Goal: Information Seeking & Learning: Learn about a topic

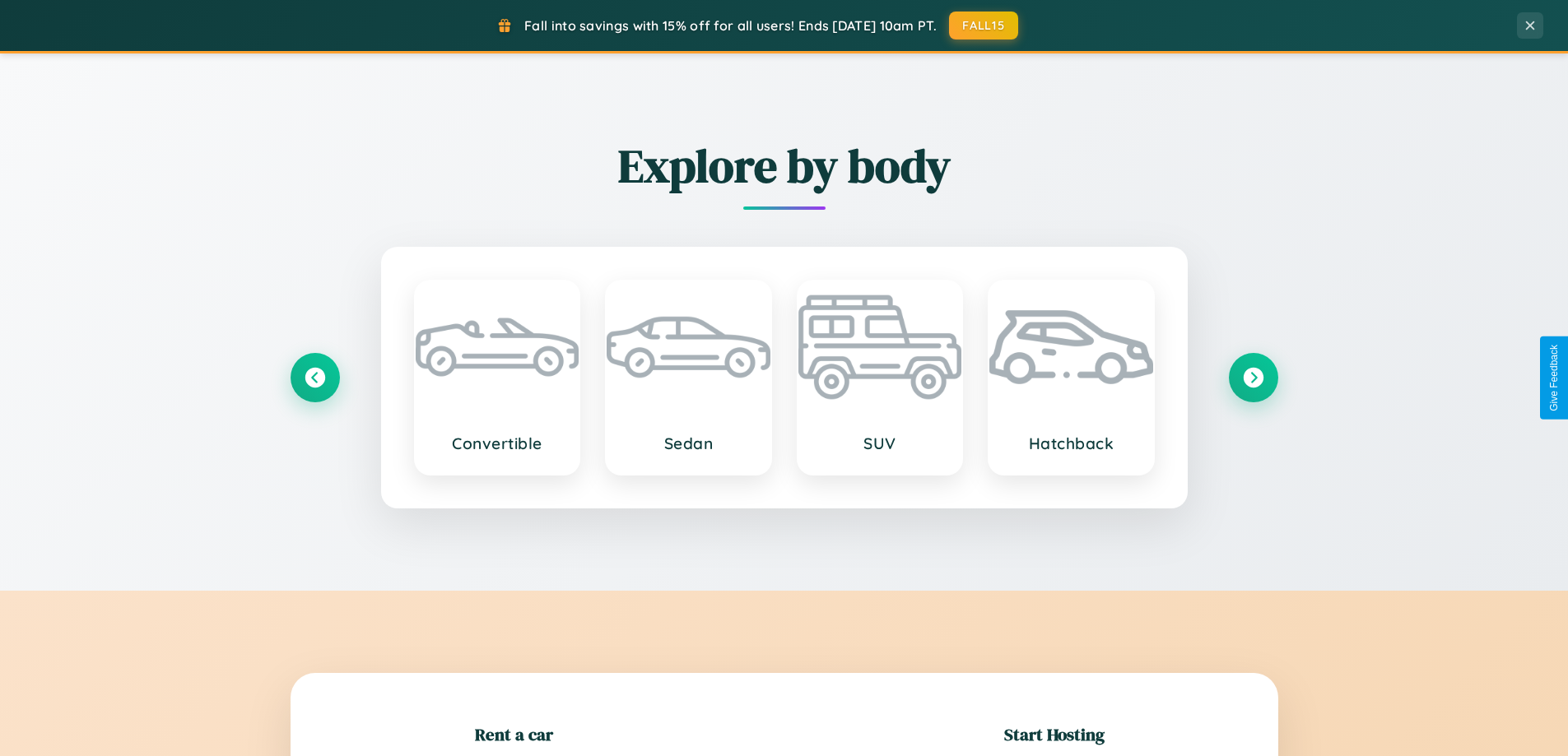
scroll to position [355, 0]
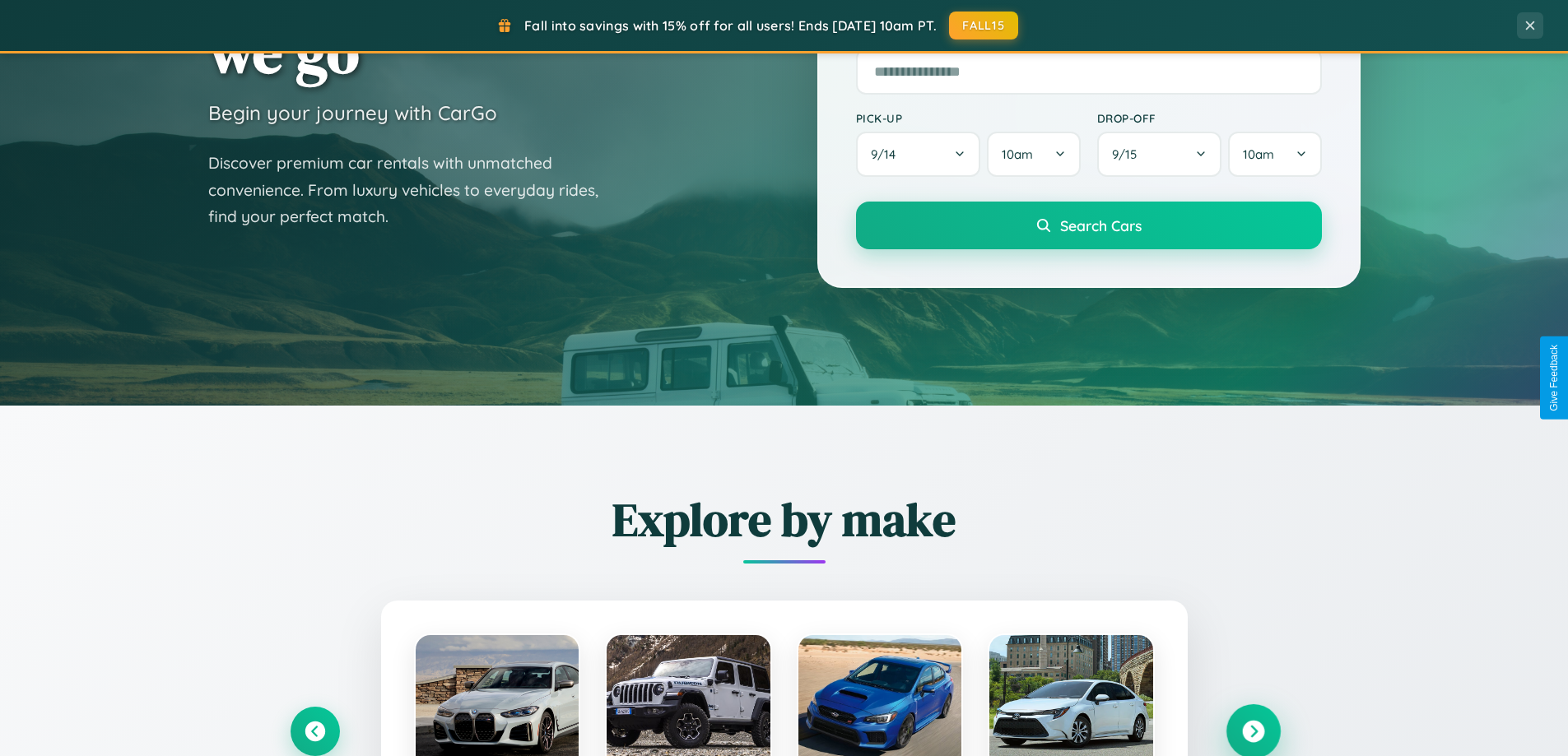
click at [1253, 731] on icon at bounding box center [1253, 731] width 22 height 22
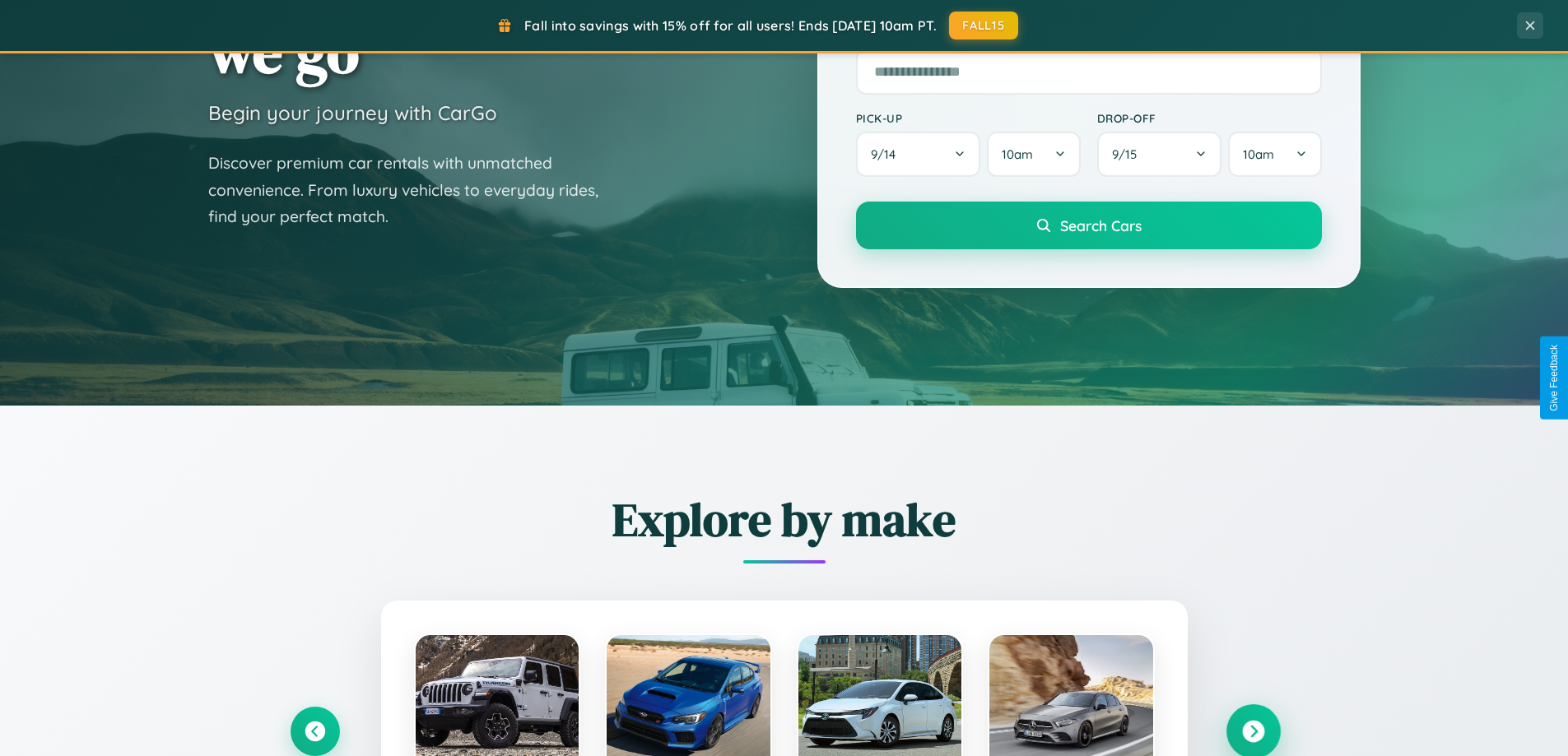
click at [1253, 730] on icon at bounding box center [1253, 731] width 22 height 22
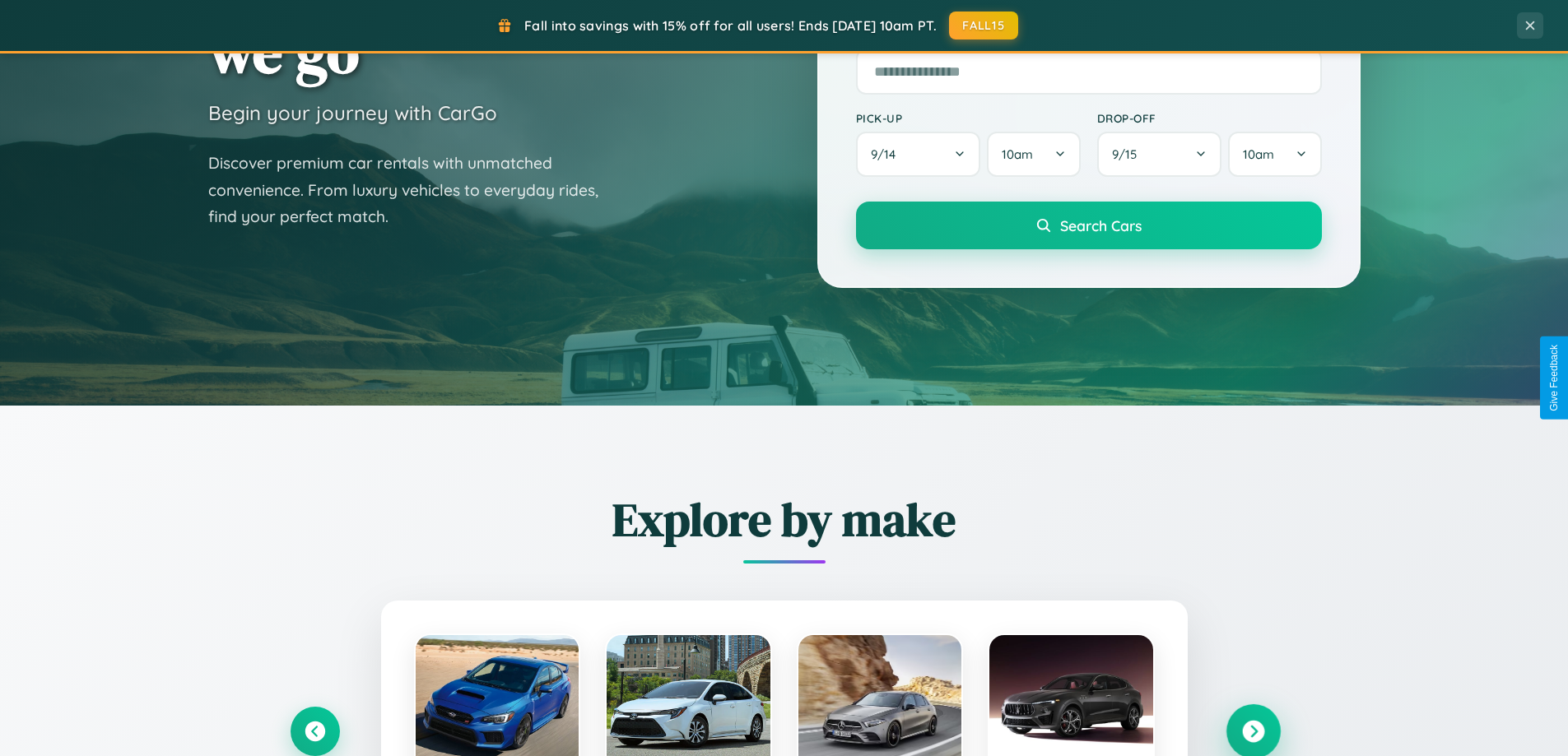
scroll to position [1132, 0]
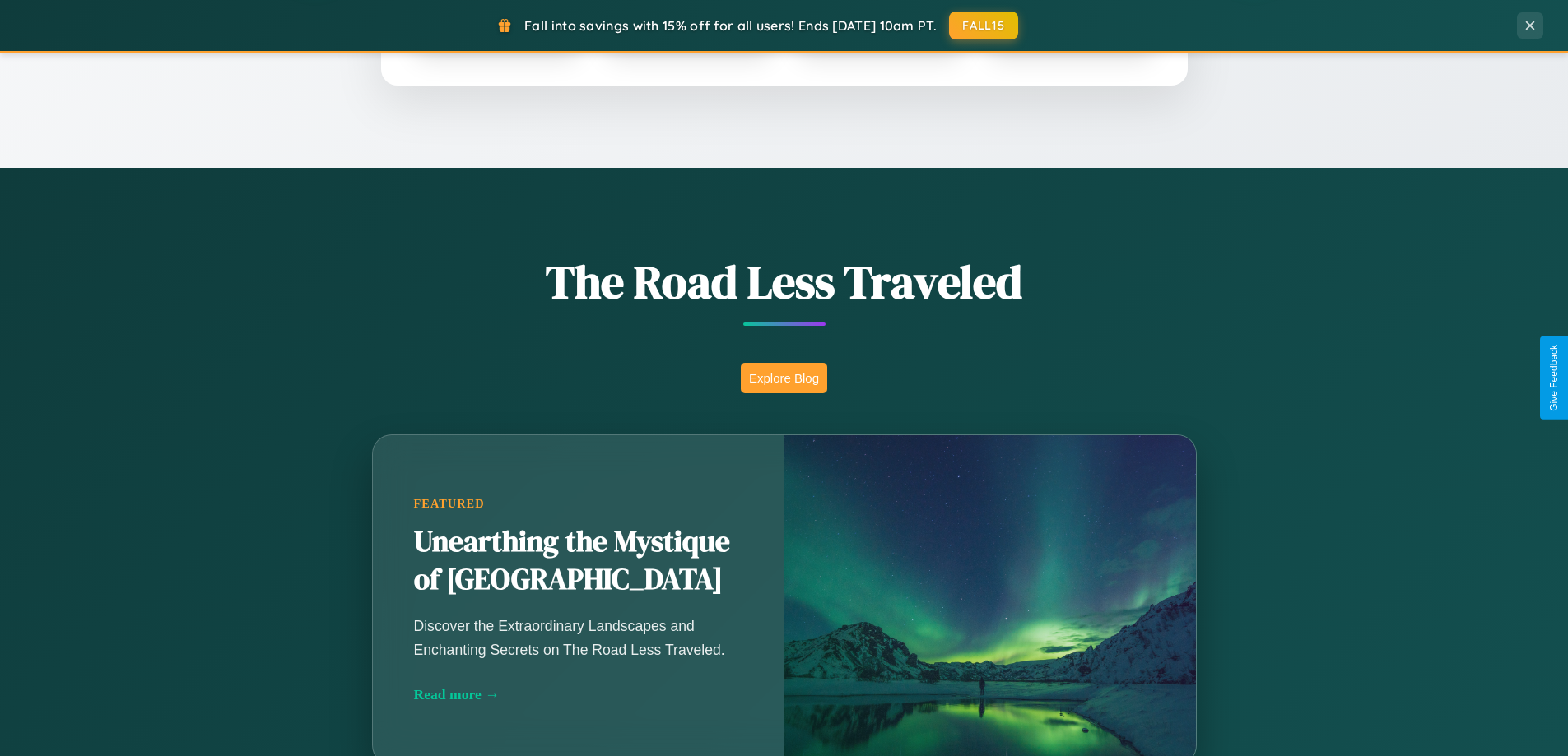
click at [784, 378] on button "Explore Blog" at bounding box center [784, 378] width 87 height 31
